Goal: Task Accomplishment & Management: Manage account settings

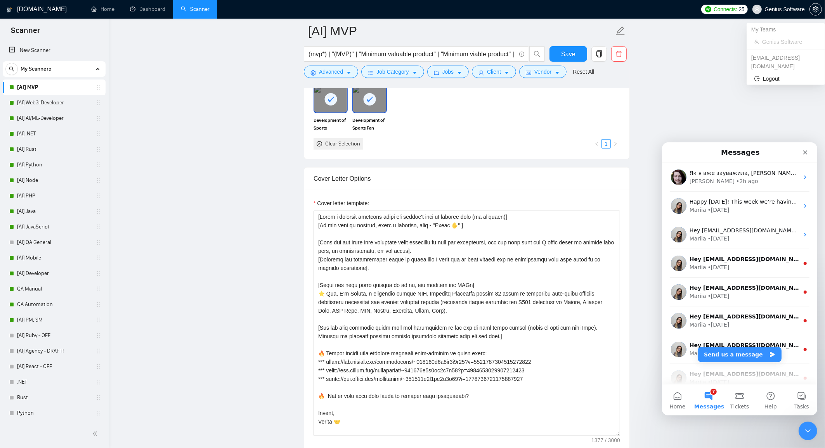
click at [799, 9] on span "Genius Software" at bounding box center [785, 9] width 40 height 0
click at [820, 5] on button "button" at bounding box center [816, 9] width 12 height 12
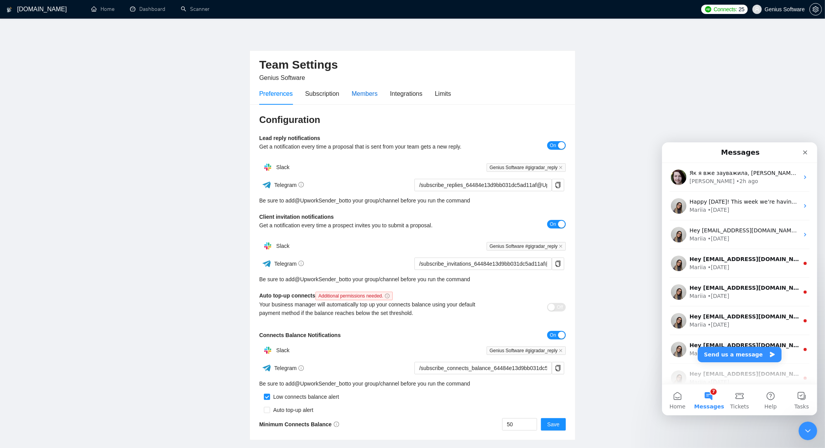
click at [366, 93] on div "Members" at bounding box center [365, 94] width 26 height 10
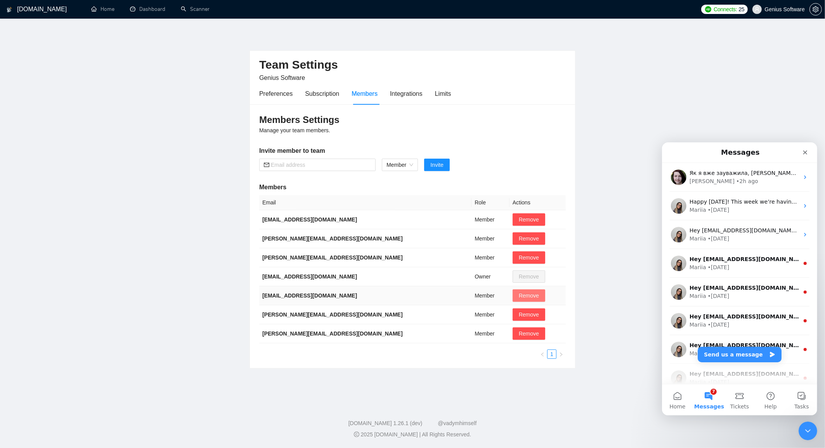
click at [519, 297] on span "Remove" at bounding box center [529, 295] width 20 height 9
click at [501, 332] on span "Yes" at bounding box center [496, 332] width 9 height 9
click at [500, 332] on span "Yes" at bounding box center [496, 332] width 9 height 9
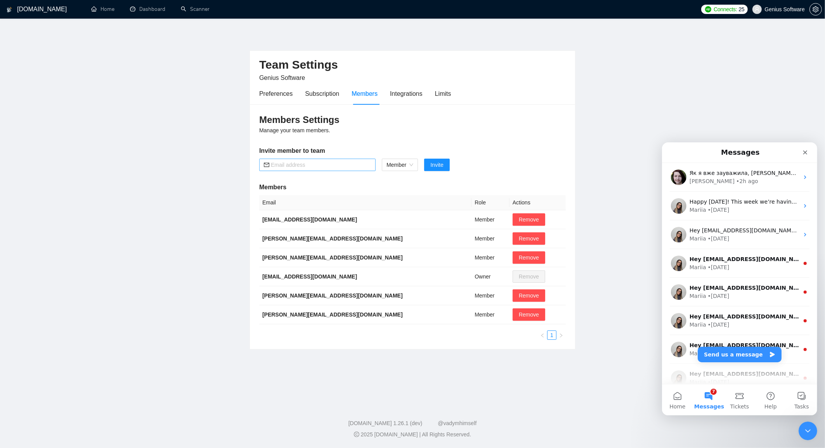
click at [290, 162] on input "text" at bounding box center [321, 165] width 100 height 9
type input "[EMAIL_ADDRESS][DOMAIN_NAME]"
click at [410, 162] on span "Member" at bounding box center [400, 165] width 27 height 12
click at [444, 139] on div "Members Settings Manage your team members. Invite member to team [EMAIL_ADDRESS…" at bounding box center [412, 226] width 325 height 245
click at [443, 166] on span "Invite" at bounding box center [436, 165] width 13 height 9
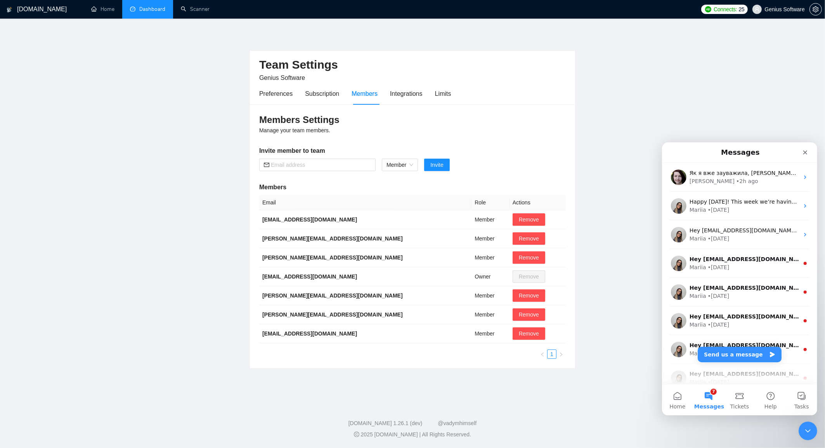
click at [149, 12] on link "Dashboard" at bounding box center [147, 9] width 35 height 7
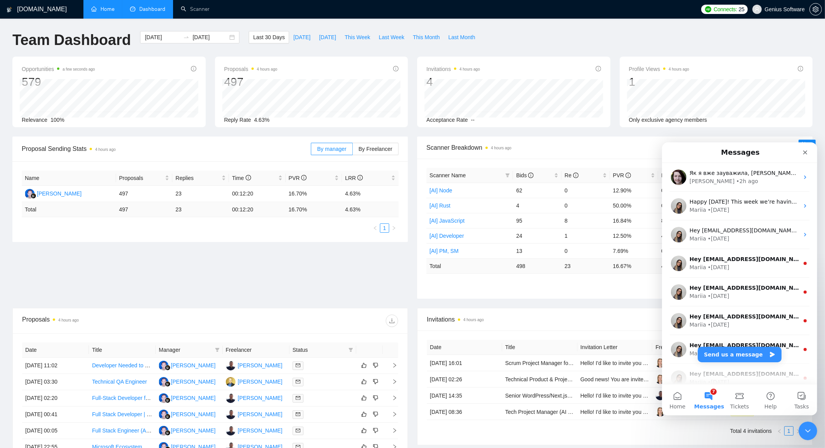
click at [104, 6] on link "Home" at bounding box center [102, 9] width 23 height 7
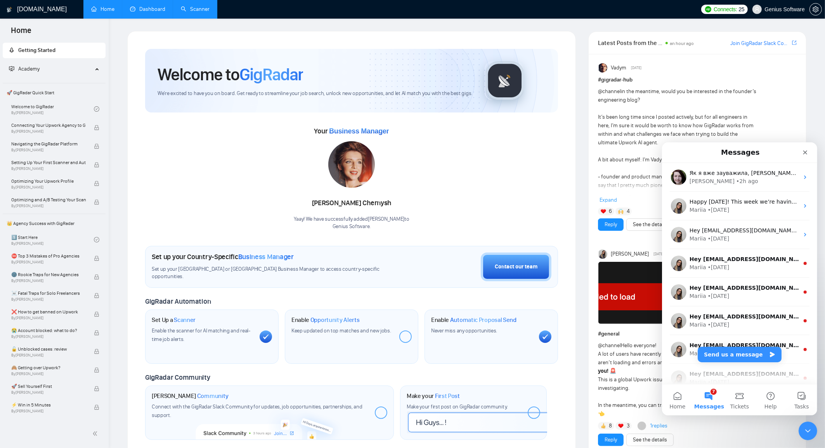
click at [198, 7] on link "Scanner" at bounding box center [195, 9] width 29 height 7
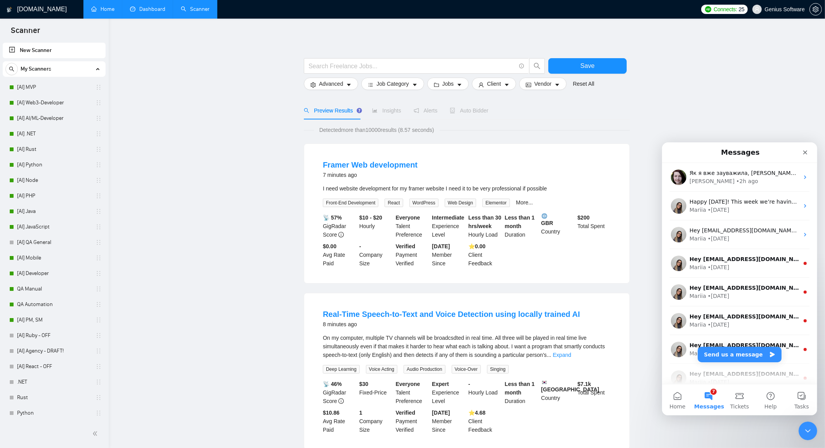
click at [153, 10] on link "Dashboard" at bounding box center [147, 9] width 35 height 7
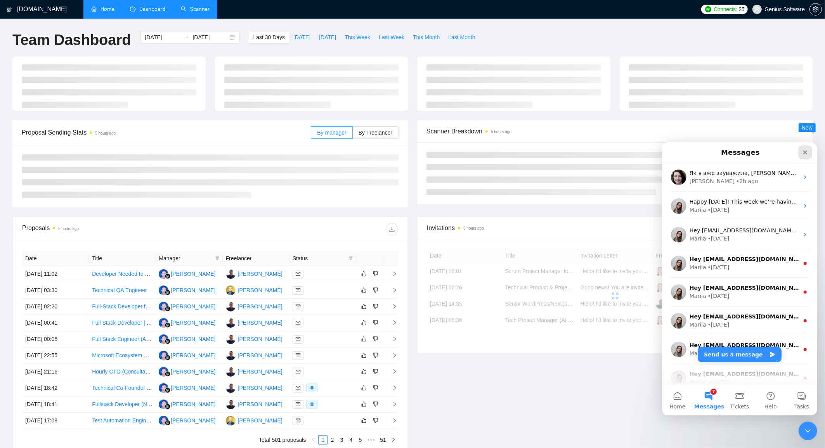
click at [804, 149] on icon "Close" at bounding box center [805, 152] width 6 height 6
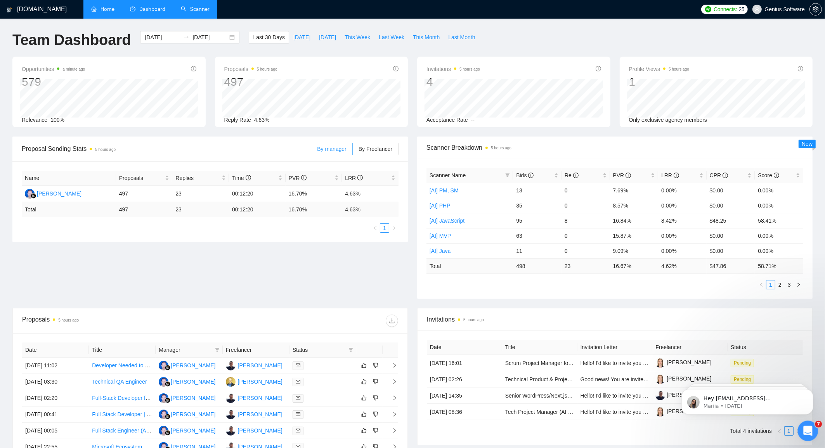
click at [808, 429] on icon "Open Intercom Messenger" at bounding box center [807, 430] width 13 height 13
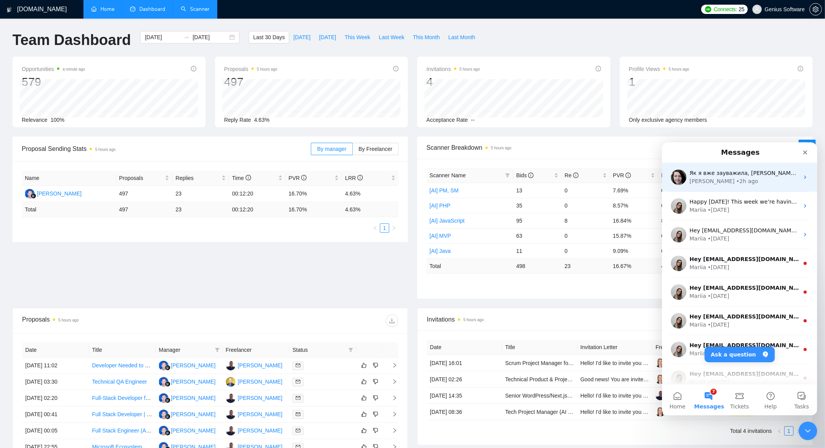
click at [751, 177] on div "[PERSON_NAME] • 2h ago" at bounding box center [743, 181] width 109 height 8
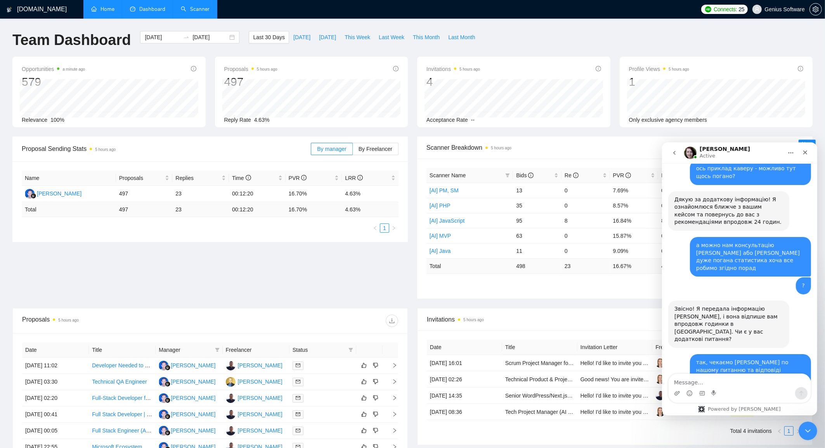
scroll to position [417, 0]
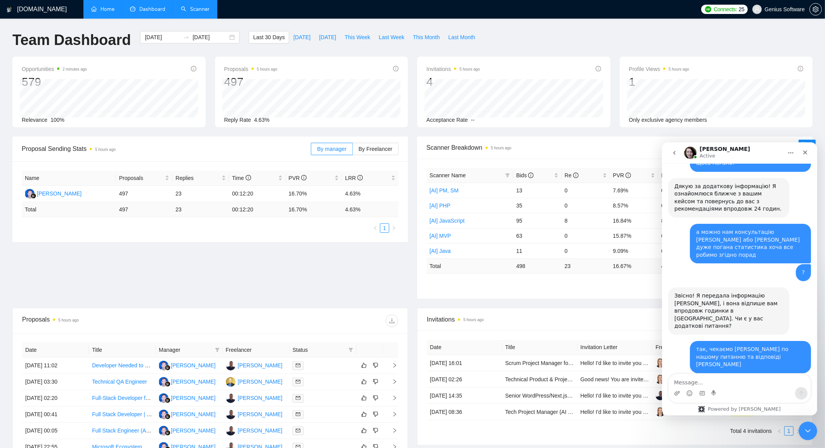
click at [189, 6] on link "Scanner" at bounding box center [195, 9] width 29 height 7
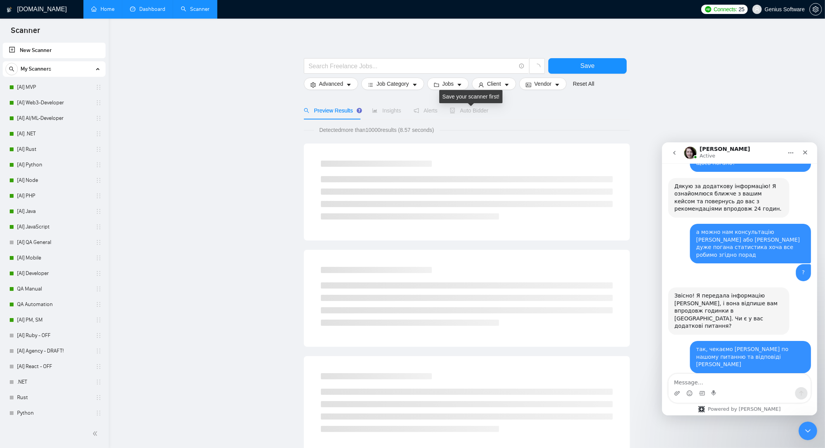
click at [472, 112] on span "Auto Bidder" at bounding box center [469, 111] width 38 height 6
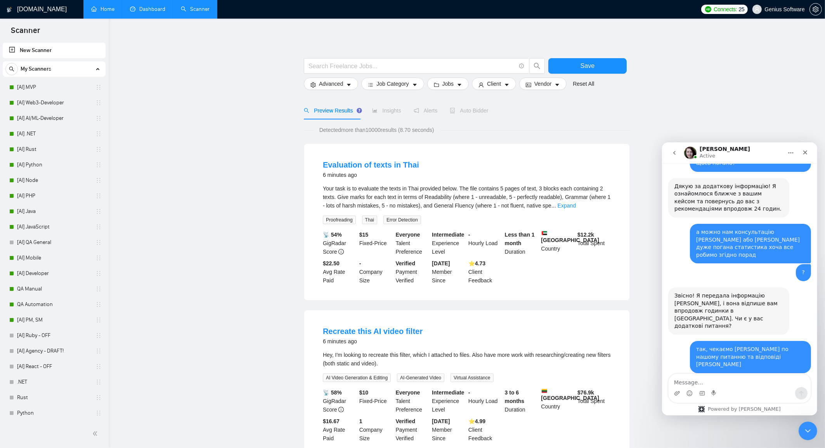
click at [472, 114] on div "Auto Bidder" at bounding box center [469, 110] width 38 height 9
click at [475, 113] on span "Auto Bidder" at bounding box center [469, 111] width 38 height 6
click at [46, 85] on link "[AI] MVP" at bounding box center [54, 88] width 74 height 16
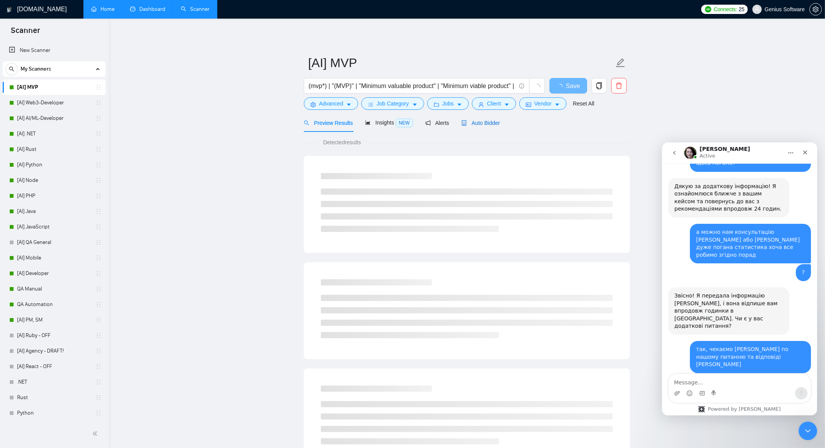
click at [483, 125] on span "Auto Bidder" at bounding box center [480, 123] width 38 height 6
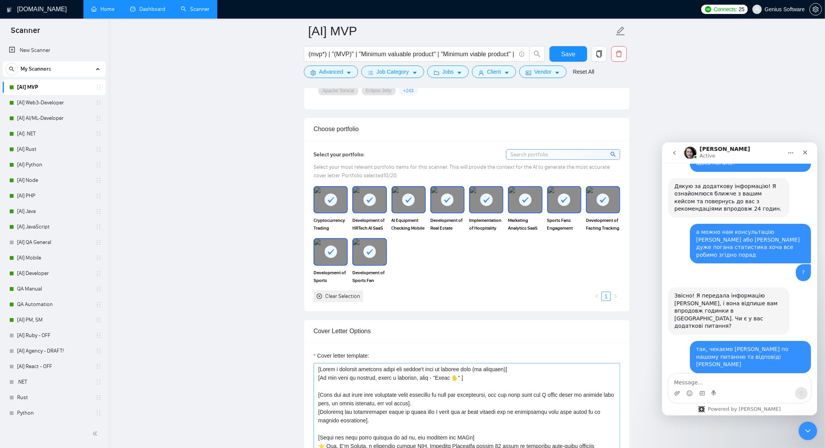
scroll to position [604, 0]
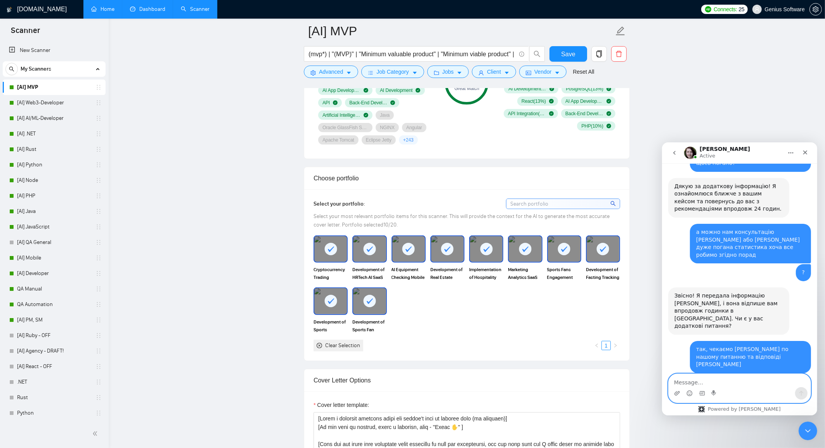
click at [692, 378] on textarea "Message…" at bounding box center [739, 380] width 142 height 13
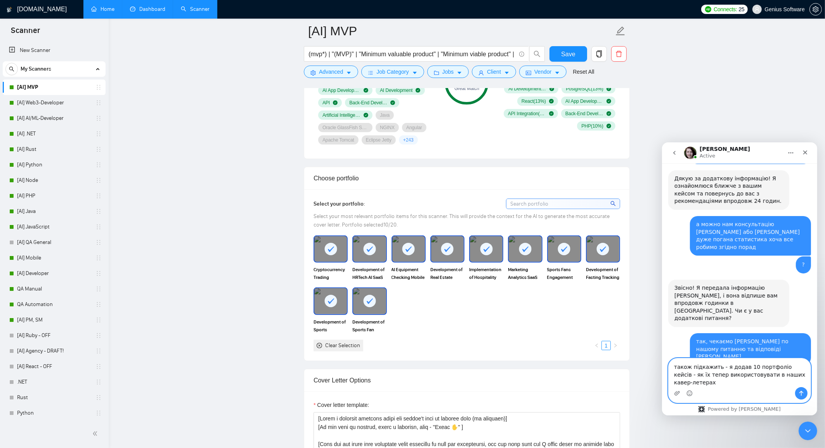
type textarea "також підкажить - я додав 10 портфоліо кейсів - як їх тепер використовувати в н…"
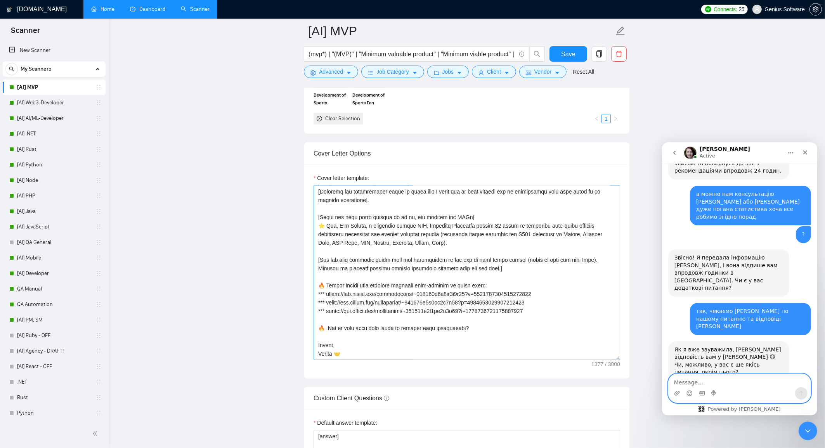
scroll to position [843, 0]
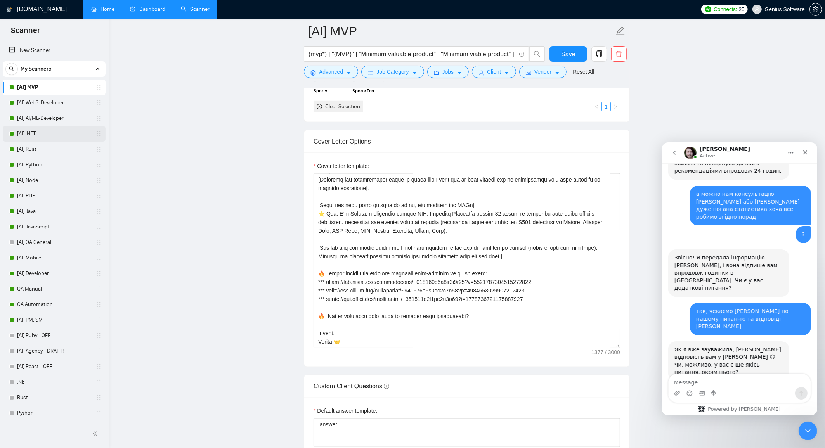
click at [38, 134] on link "[AI] .NET" at bounding box center [54, 134] width 74 height 16
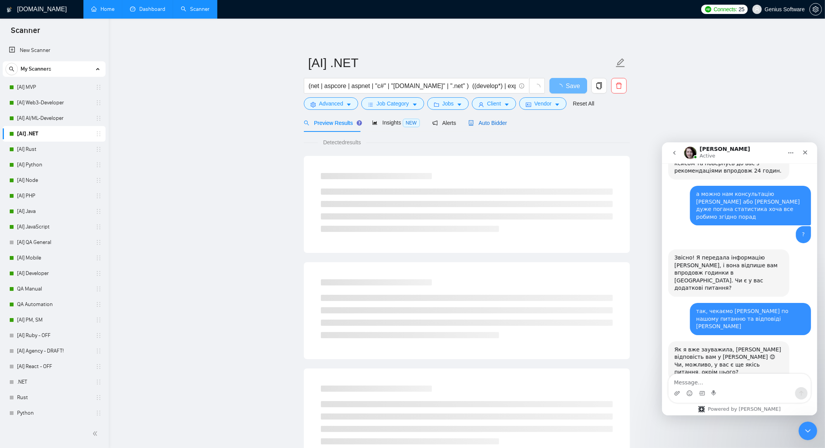
click at [492, 123] on span "Auto Bidder" at bounding box center [487, 123] width 38 height 6
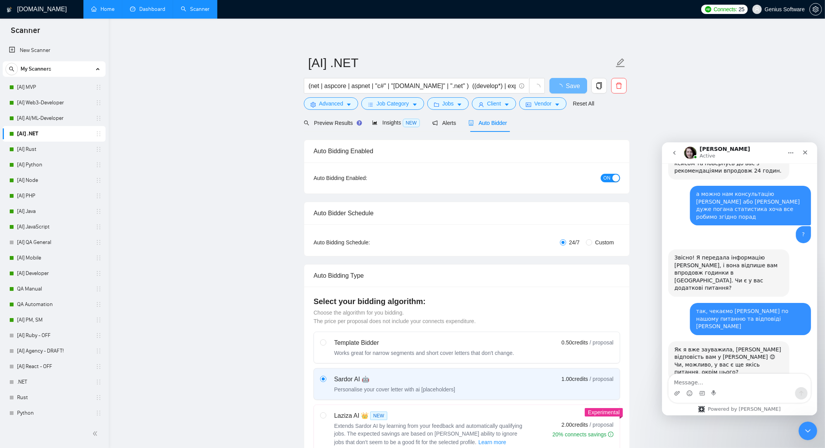
checkbox input "true"
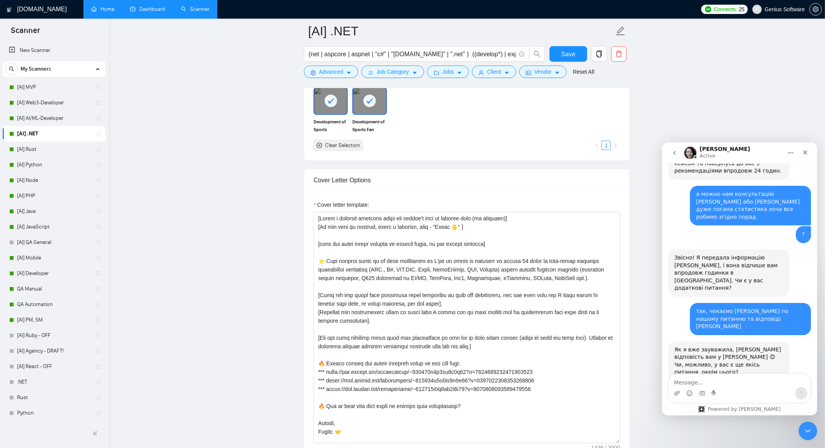
drag, startPoint x: 619, startPoint y: 382, endPoint x: 673, endPoint y: 439, distance: 78.5
click at [673, 439] on main "[AI] .NET (net | aspcore | aspnet | "c#" | "[DOMAIN_NAME]" | ".net" ) ((develop…" at bounding box center [467, 427] width 692 height 2401
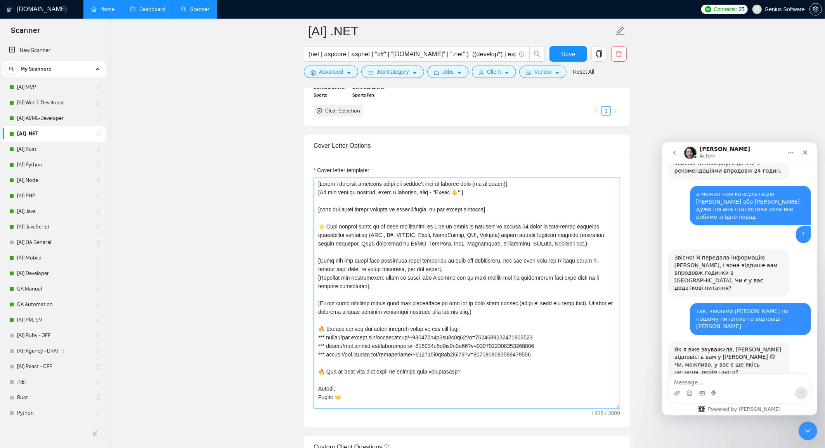
scroll to position [837, 0]
click at [47, 157] on link "[AI] Rust" at bounding box center [54, 150] width 74 height 16
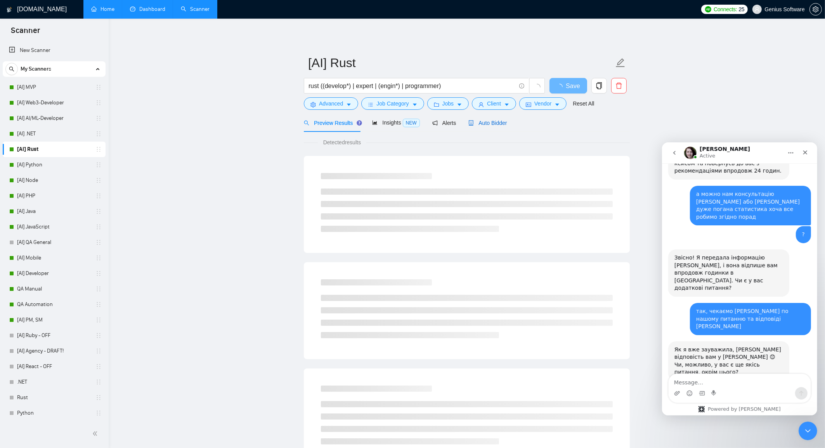
click at [493, 123] on span "Auto Bidder" at bounding box center [487, 123] width 38 height 6
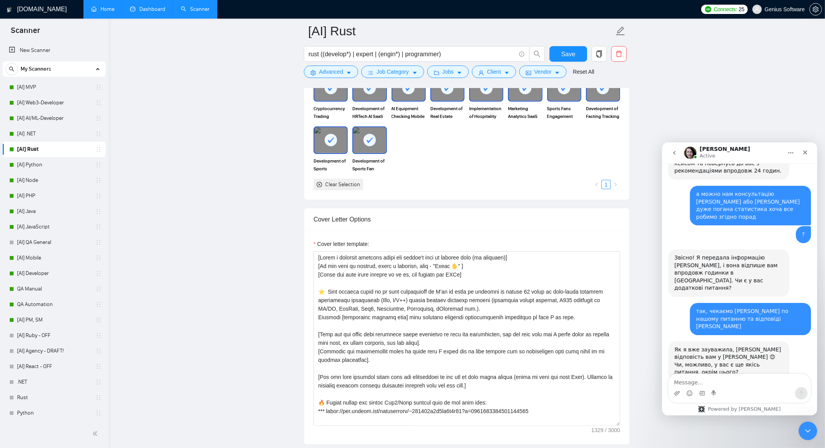
scroll to position [819, 0]
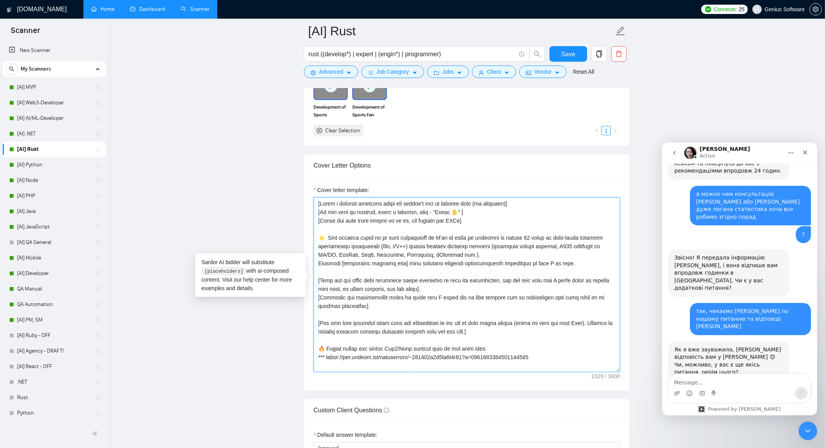
drag, startPoint x: 327, startPoint y: 235, endPoint x: 311, endPoint y: 235, distance: 15.9
click at [311, 235] on div "Cover letter template:" at bounding box center [466, 284] width 325 height 214
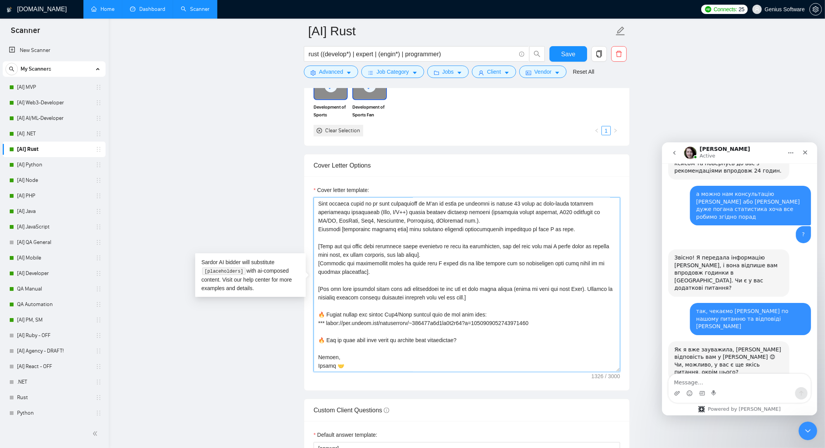
scroll to position [43, 0]
drag, startPoint x: 326, startPoint y: 302, endPoint x: 314, endPoint y: 302, distance: 11.6
click at [314, 302] on textarea "Cover letter template:" at bounding box center [467, 285] width 307 height 175
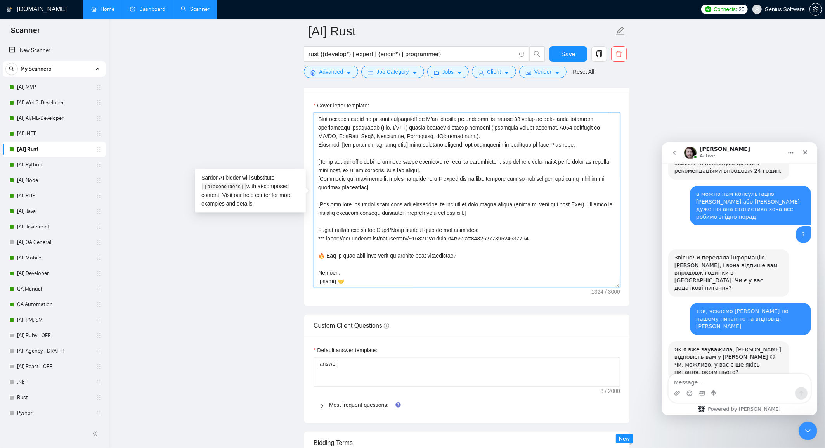
scroll to position [905, 0]
drag, startPoint x: 325, startPoint y: 243, endPoint x: 315, endPoint y: 243, distance: 10.5
click at [315, 243] on textarea "Cover letter template:" at bounding box center [467, 199] width 307 height 175
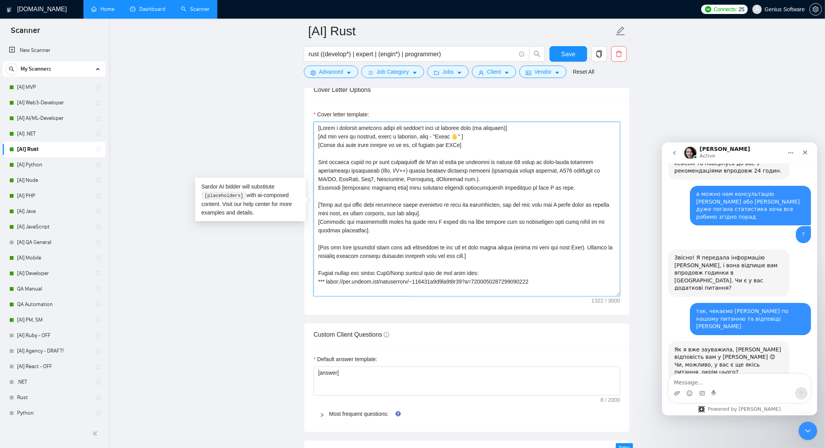
scroll to position [890, 0]
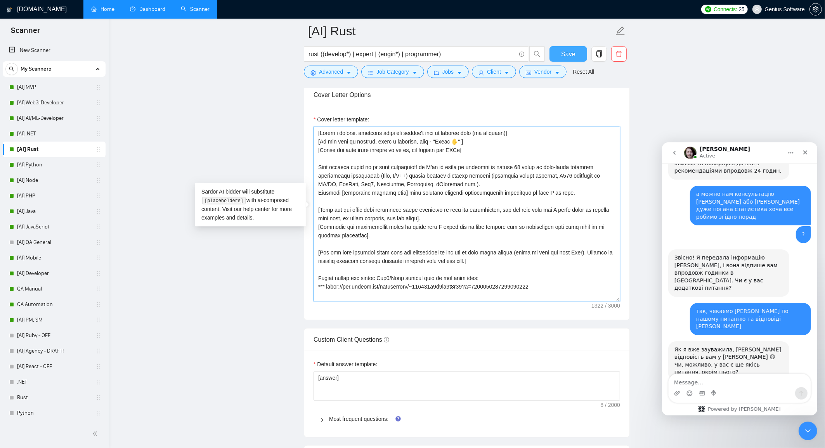
type textarea "[Lorem i dolorsit ametcons adipi eli seddoe't inci ut laboree dolo (ma aliquaen…"
click at [569, 50] on span "Save" at bounding box center [568, 54] width 14 height 10
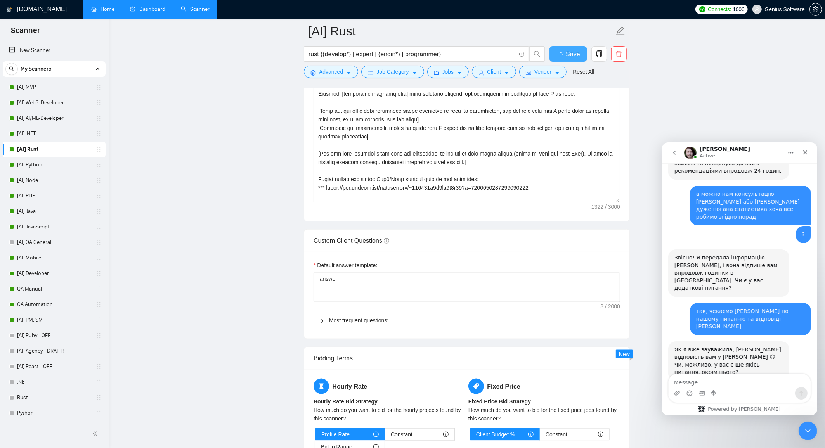
checkbox input "true"
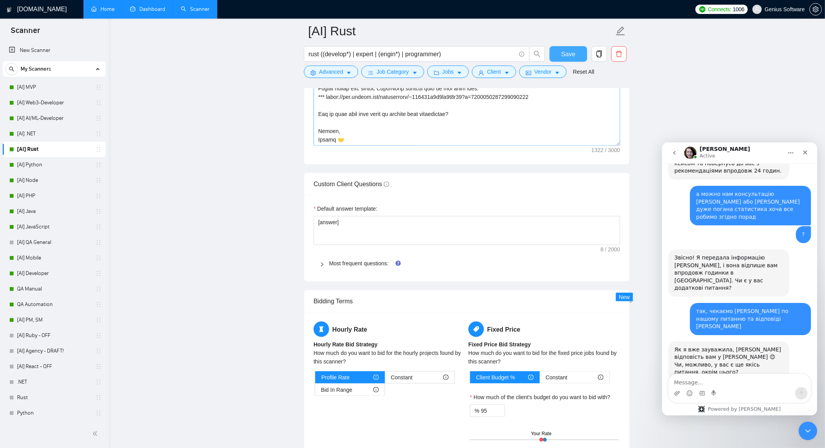
scroll to position [1102, 0]
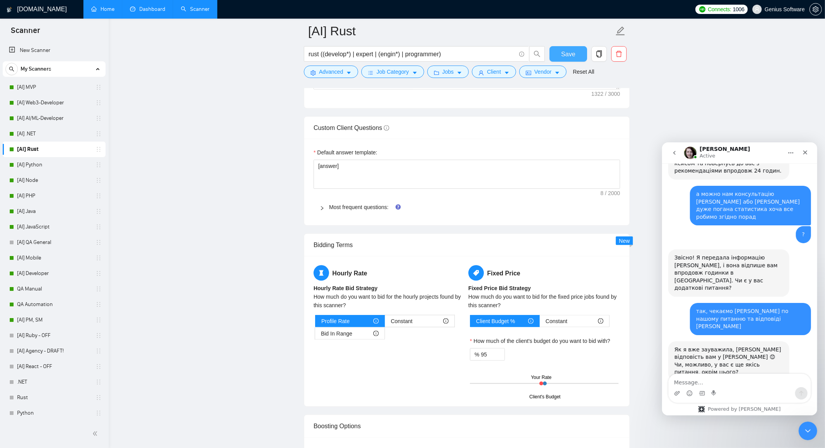
click at [564, 52] on span "Save" at bounding box center [568, 54] width 14 height 10
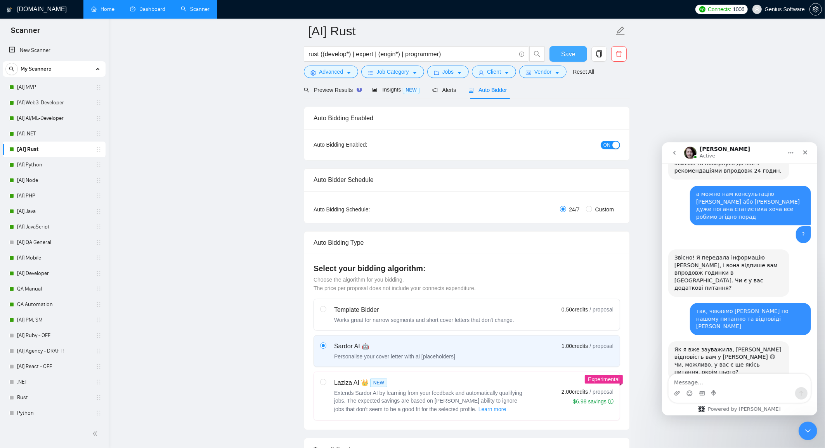
scroll to position [0, 0]
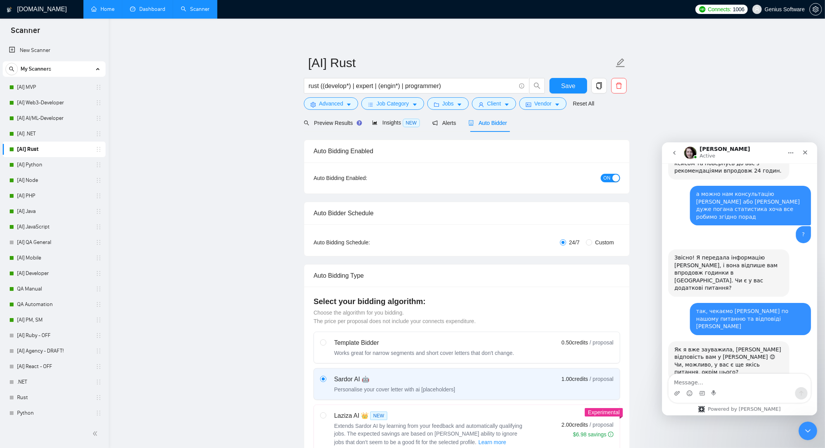
click at [147, 8] on link "Dashboard" at bounding box center [147, 9] width 35 height 7
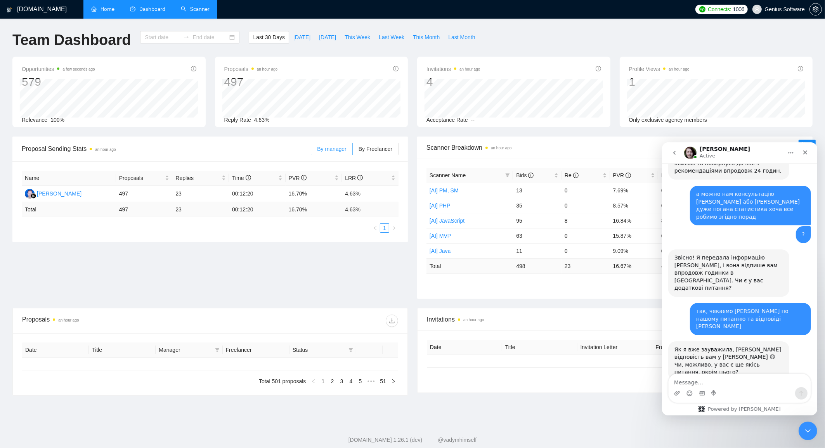
type input "[DATE]"
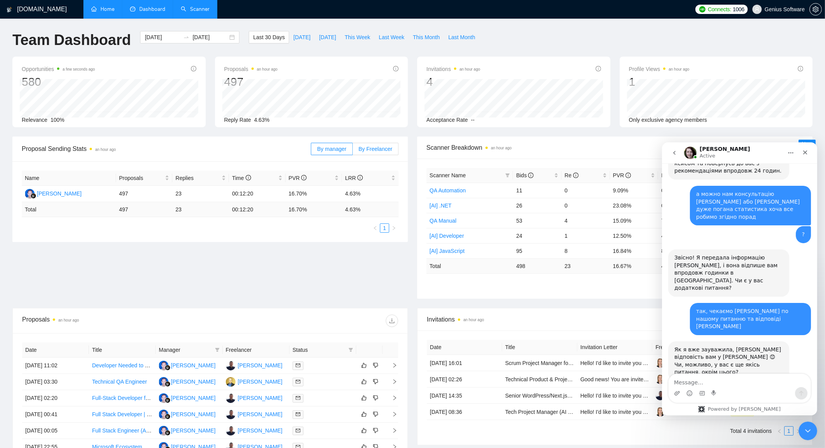
click at [374, 148] on span "By Freelancer" at bounding box center [376, 149] width 34 height 6
click at [353, 151] on input "By Freelancer" at bounding box center [353, 151] width 0 height 0
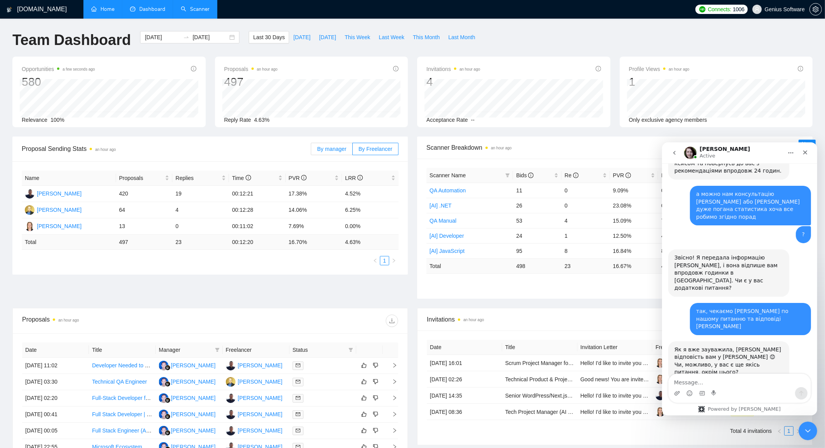
click at [337, 149] on span "By manager" at bounding box center [331, 149] width 29 height 6
click at [311, 151] on input "By manager" at bounding box center [311, 151] width 0 height 0
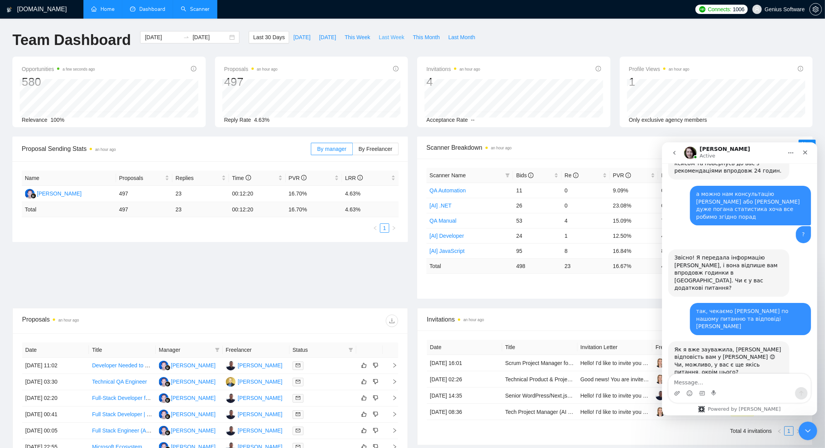
click at [386, 39] on span "Last Week" at bounding box center [392, 37] width 26 height 9
type input "[DATE]"
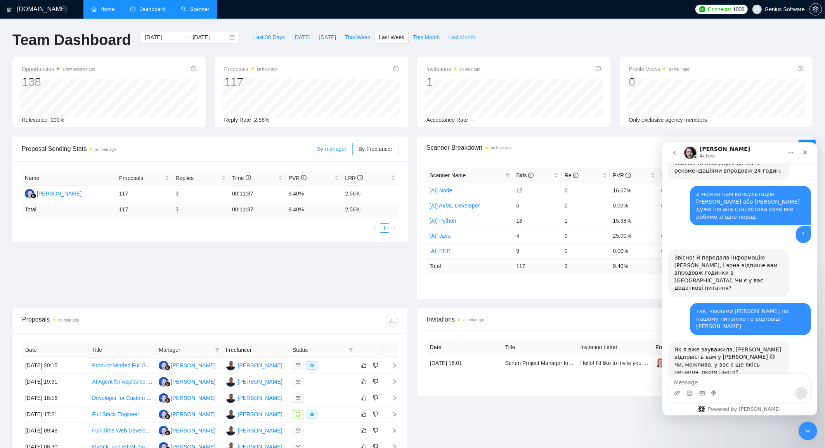
click at [463, 38] on span "Last Month" at bounding box center [461, 37] width 27 height 9
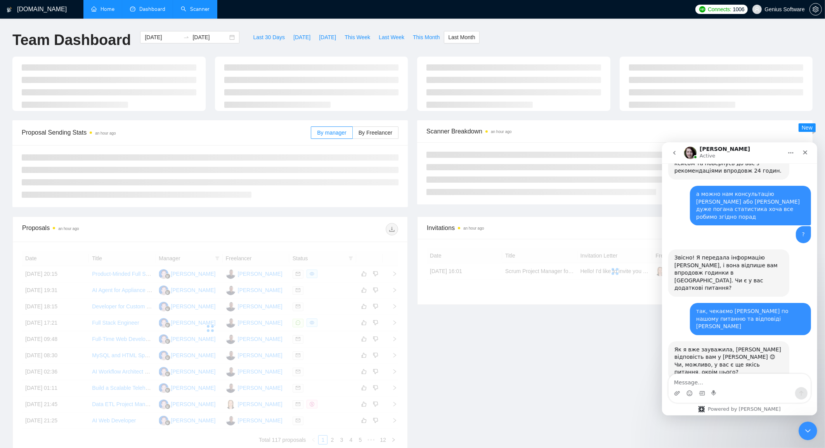
type input "[DATE]"
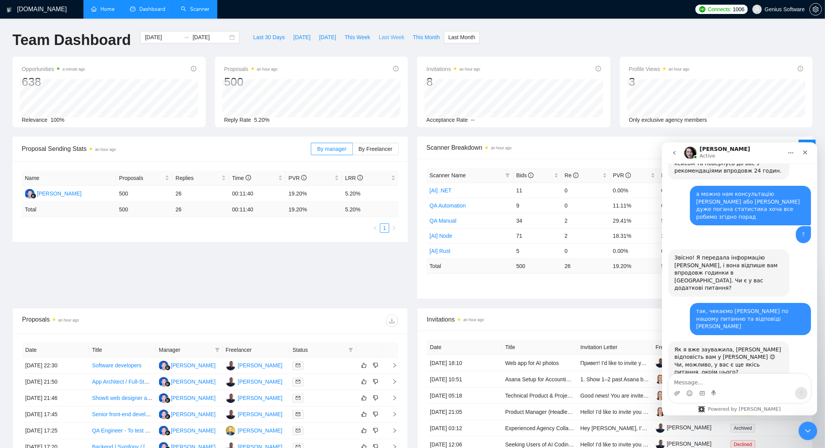
click at [387, 38] on span "Last Week" at bounding box center [392, 37] width 26 height 9
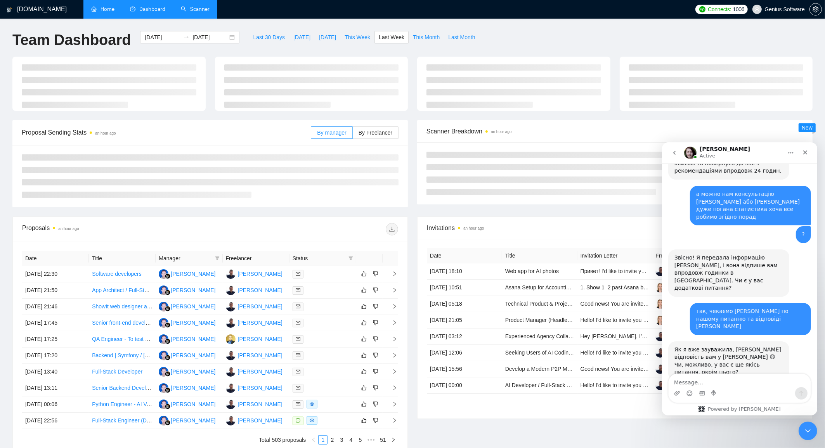
type input "[DATE]"
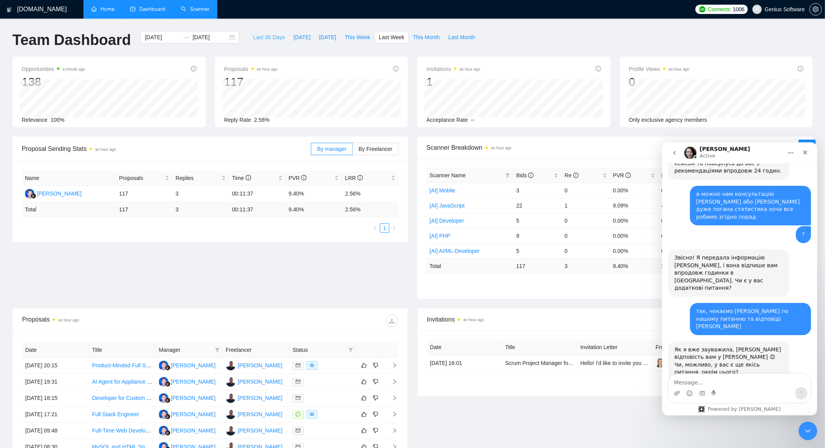
click at [255, 38] on span "Last 30 Days" at bounding box center [269, 37] width 32 height 9
type input "[DATE]"
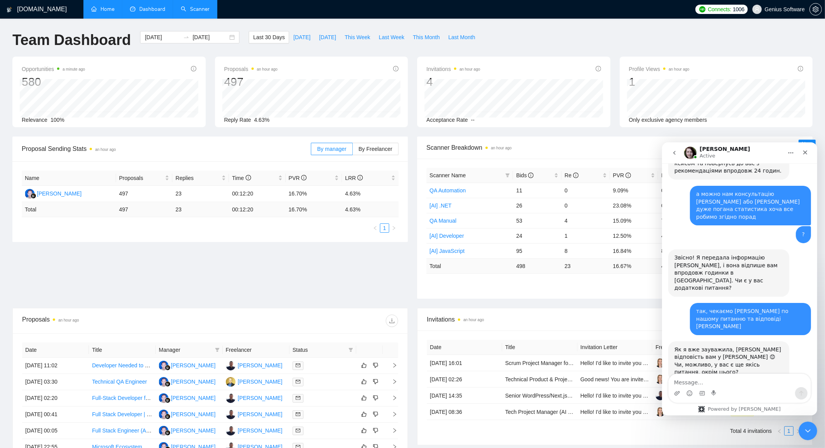
click at [187, 12] on link "Scanner" at bounding box center [195, 9] width 29 height 7
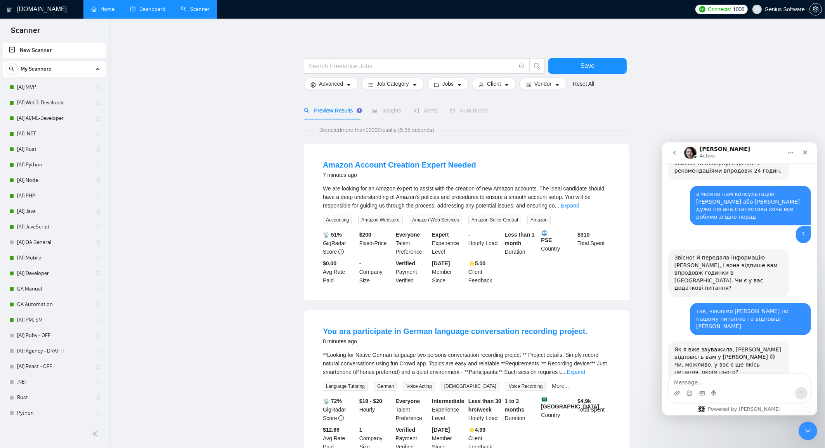
click at [102, 6] on link "Home" at bounding box center [102, 9] width 23 height 7
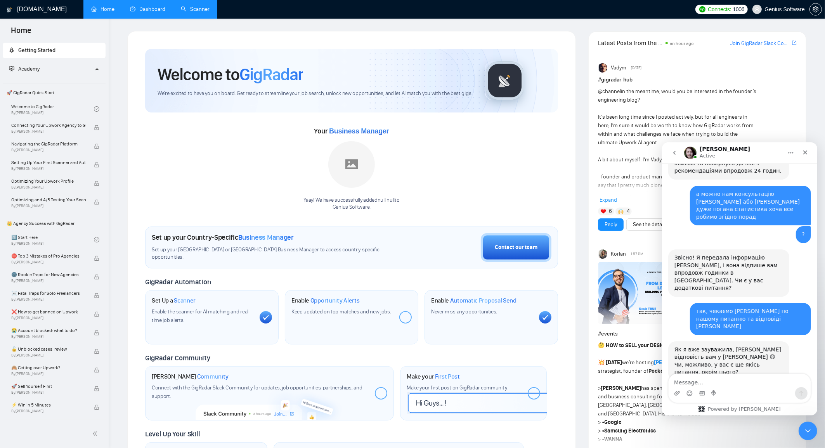
click at [194, 6] on link "Scanner" at bounding box center [195, 9] width 29 height 7
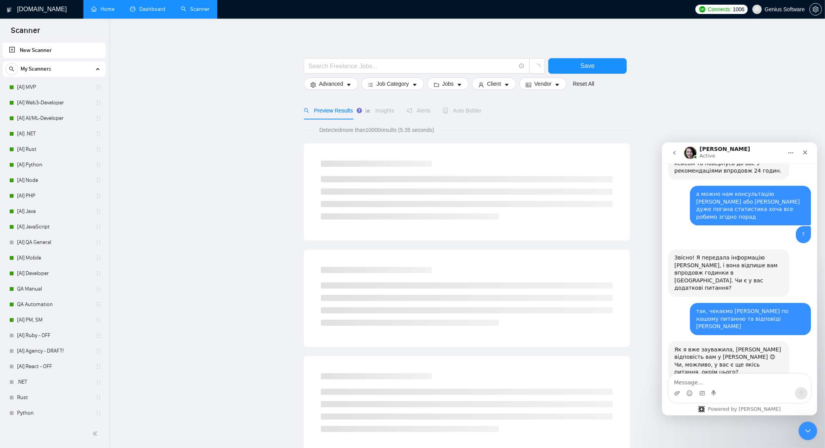
click at [151, 10] on link "Dashboard" at bounding box center [147, 9] width 35 height 7
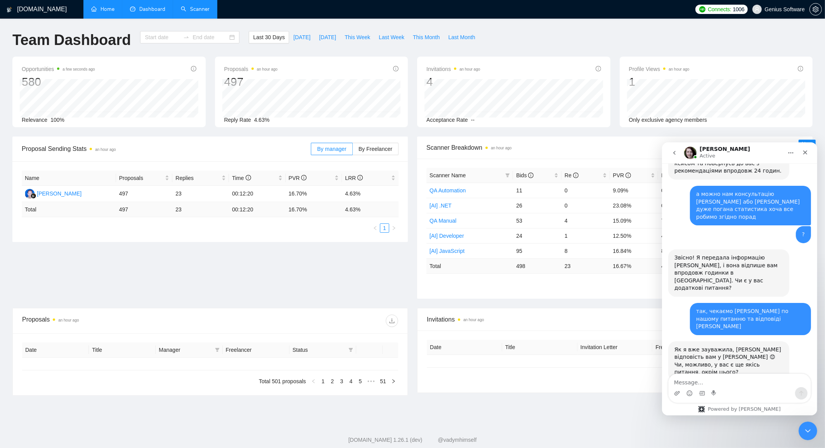
type input "[DATE]"
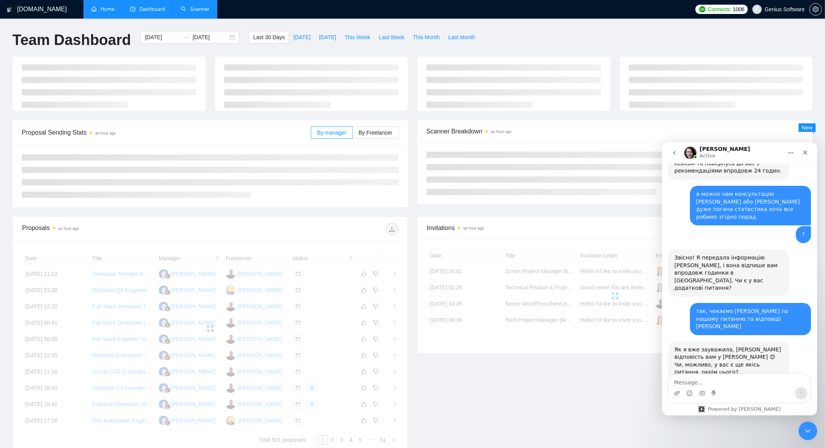
click at [206, 9] on link "Scanner" at bounding box center [195, 9] width 29 height 7
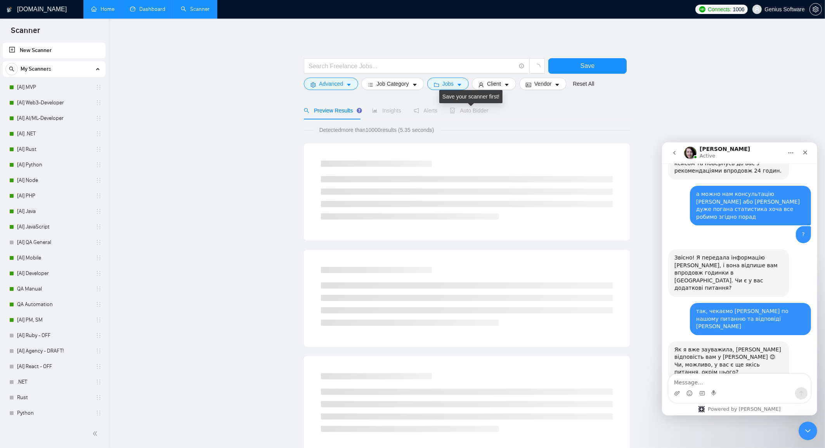
click at [484, 113] on span "Auto Bidder" at bounding box center [469, 111] width 38 height 6
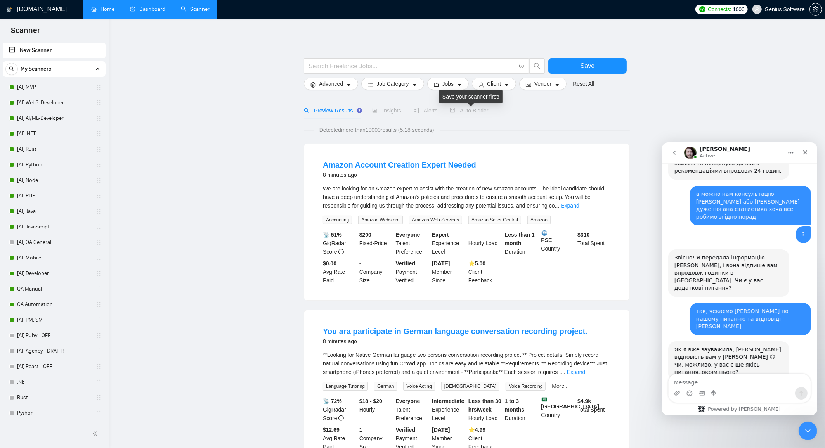
click at [471, 111] on span "Auto Bidder" at bounding box center [469, 111] width 38 height 6
click at [42, 91] on link "[AI] MVP" at bounding box center [54, 88] width 74 height 16
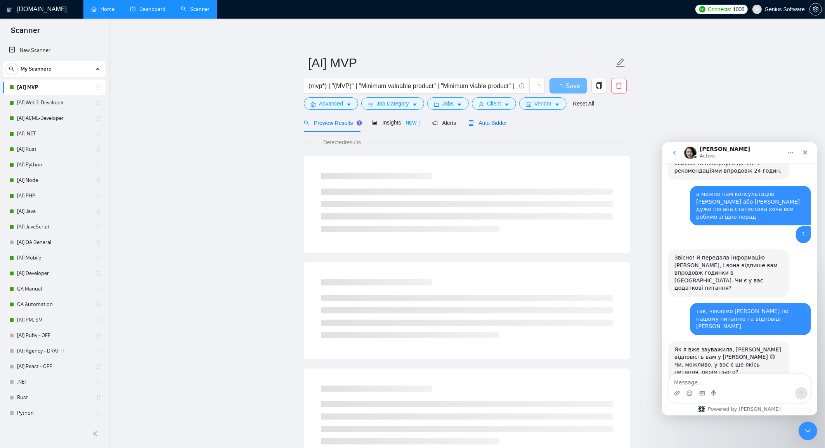
click at [486, 122] on span "Auto Bidder" at bounding box center [487, 123] width 38 height 6
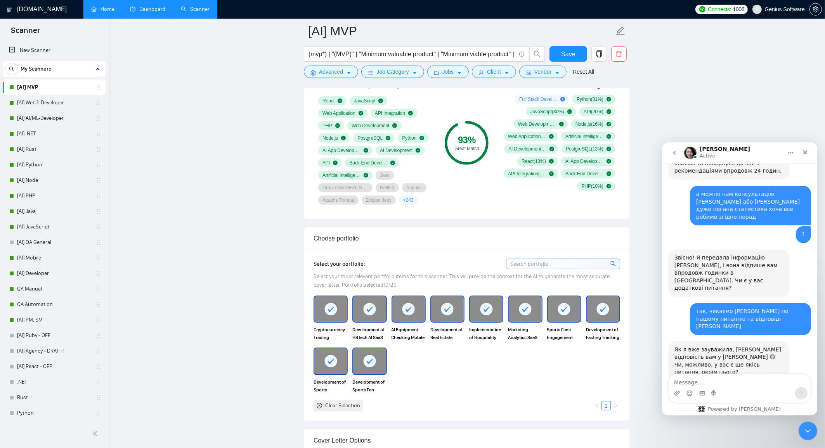
scroll to position [388, 0]
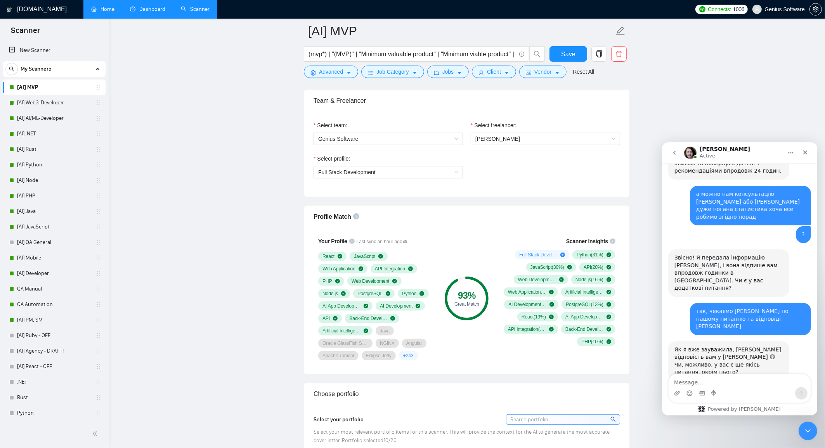
click at [144, 9] on link "Dashboard" at bounding box center [147, 9] width 35 height 7
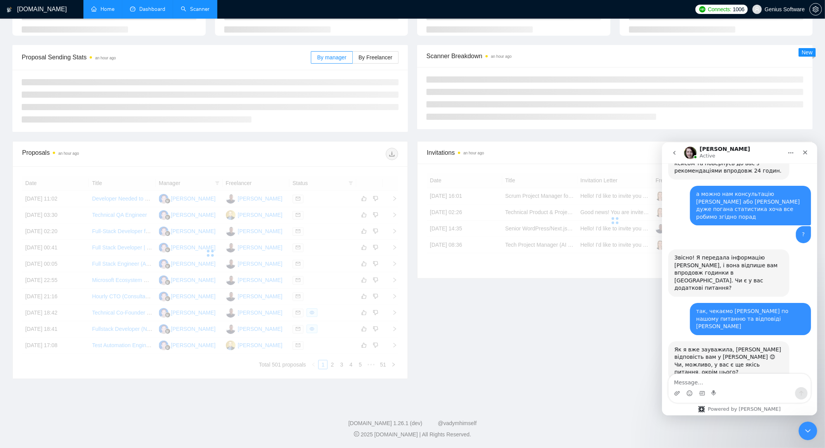
scroll to position [14, 0]
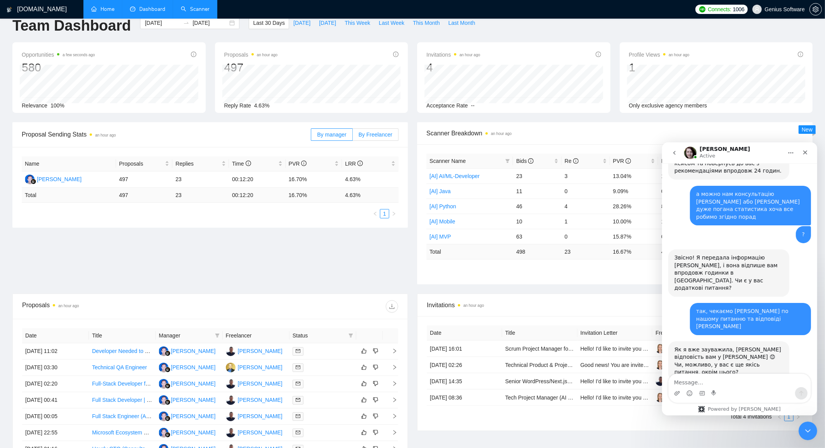
click at [377, 135] on span "By Freelancer" at bounding box center [376, 135] width 34 height 6
click at [353, 137] on input "By Freelancer" at bounding box center [353, 137] width 0 height 0
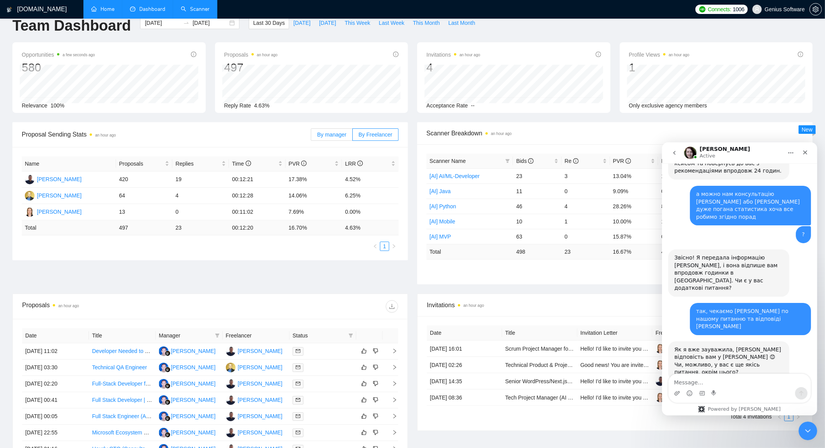
click at [333, 135] on span "By manager" at bounding box center [331, 135] width 29 height 6
click at [311, 137] on input "By manager" at bounding box center [311, 137] width 0 height 0
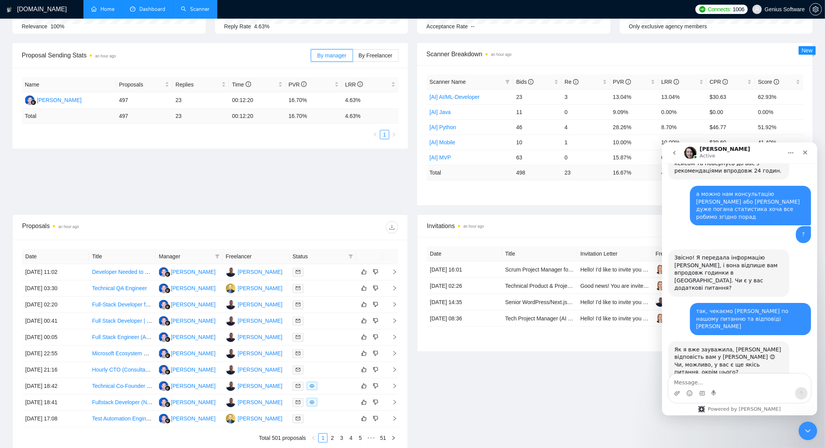
scroll to position [105, 0]
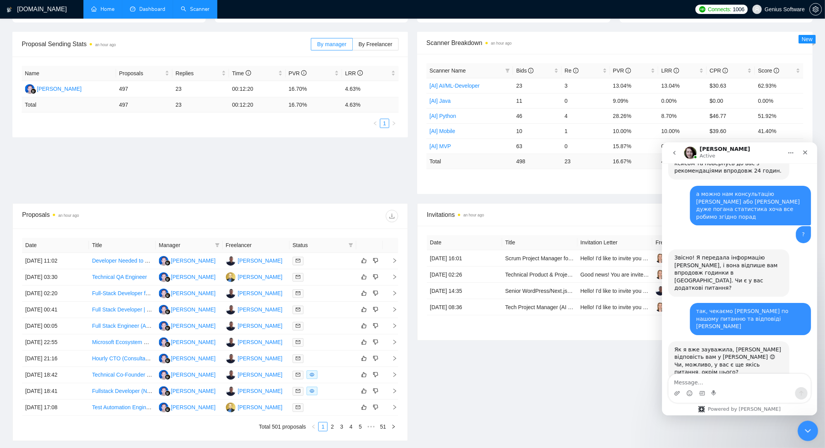
click at [808, 429] on icon "Close Intercom Messenger" at bounding box center [806, 429] width 9 height 9
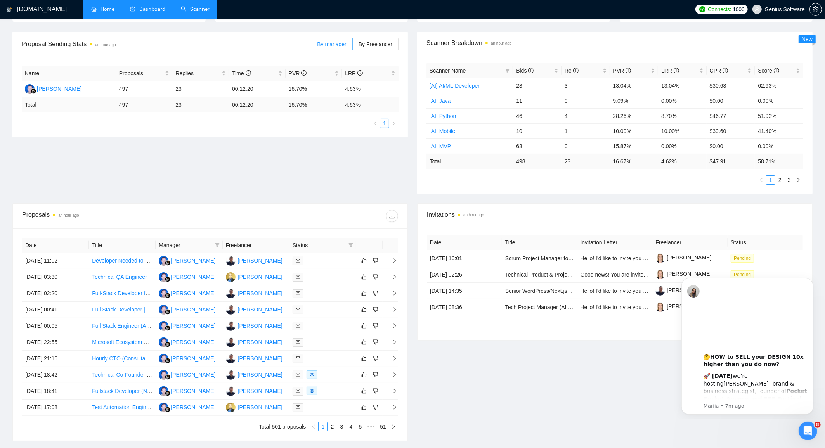
scroll to position [0, 0]
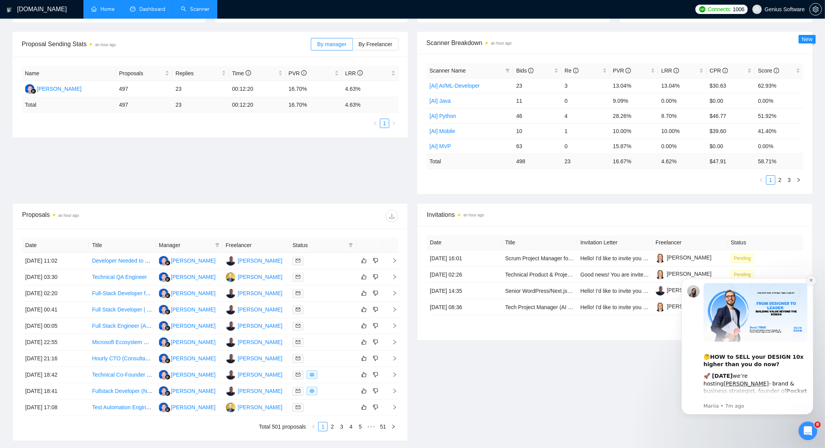
click at [810, 280] on icon "Dismiss notification" at bounding box center [810, 280] width 3 height 3
